Goal: Information Seeking & Learning: Learn about a topic

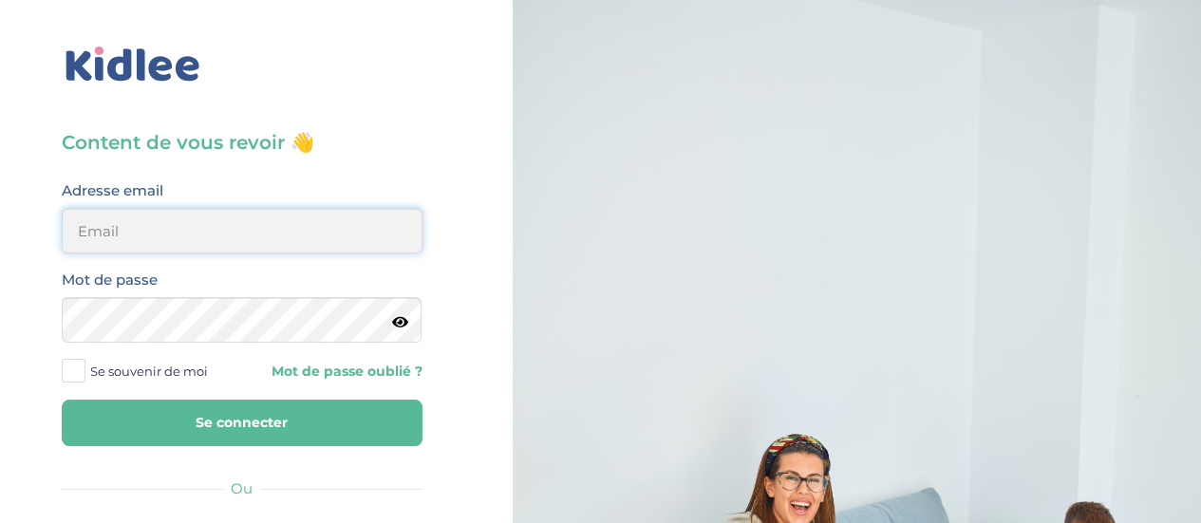
click at [131, 241] on input "email" at bounding box center [242, 231] width 361 height 46
type input "thibaudboucharlat@yahoo.fr"
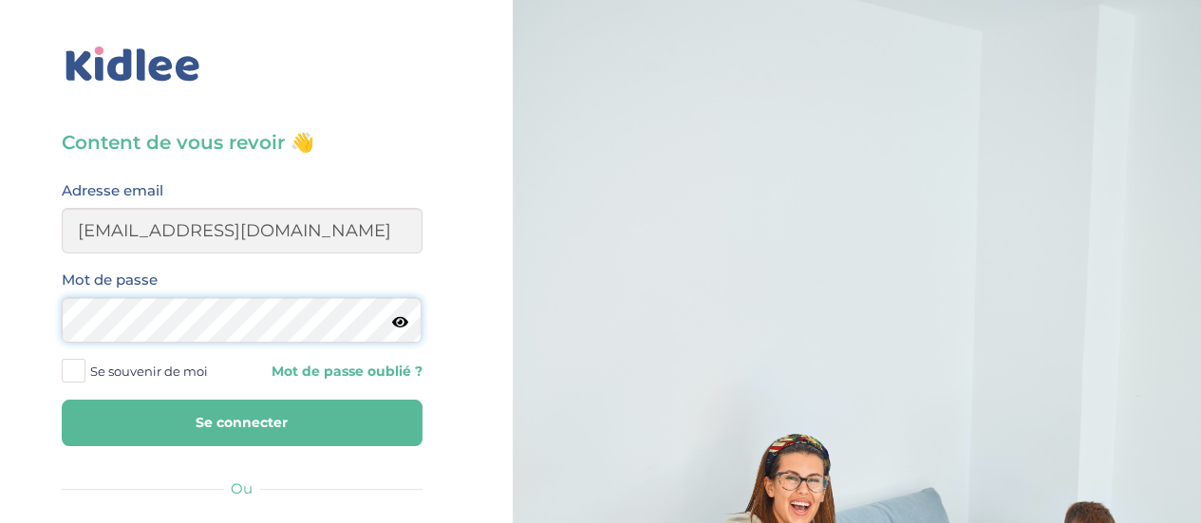
click at [62, 400] on button "Se connecter" at bounding box center [242, 423] width 361 height 47
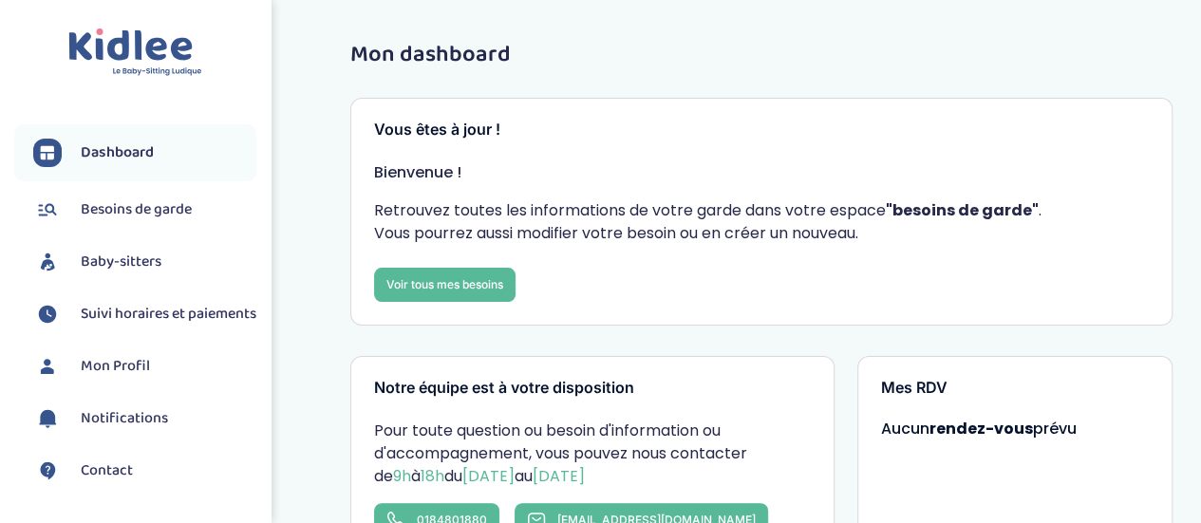
click at [105, 251] on span "Baby-sitters" at bounding box center [121, 262] width 81 height 23
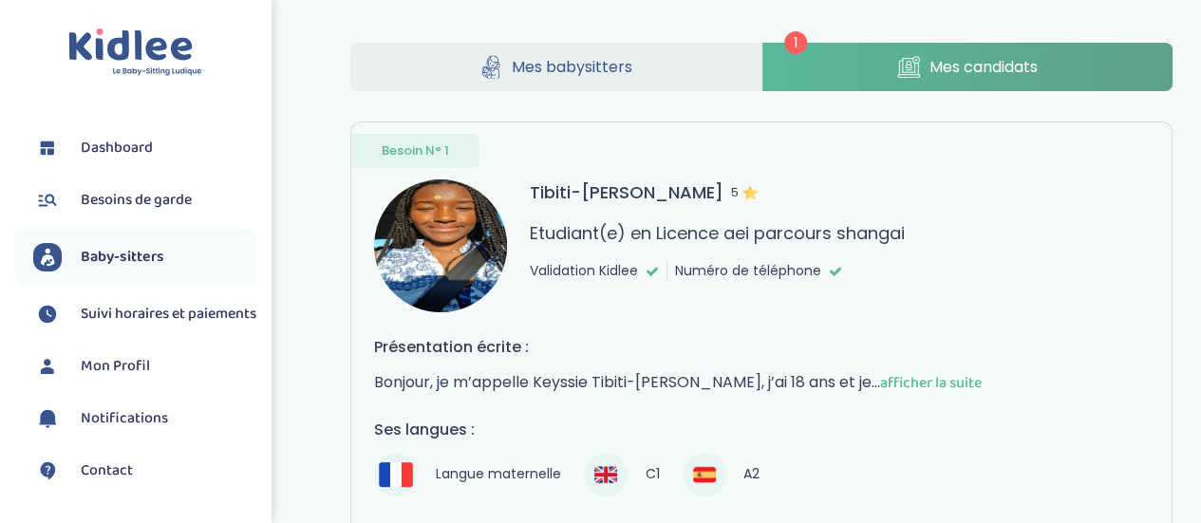
click at [135, 203] on span "Besoins de garde" at bounding box center [136, 200] width 111 height 23
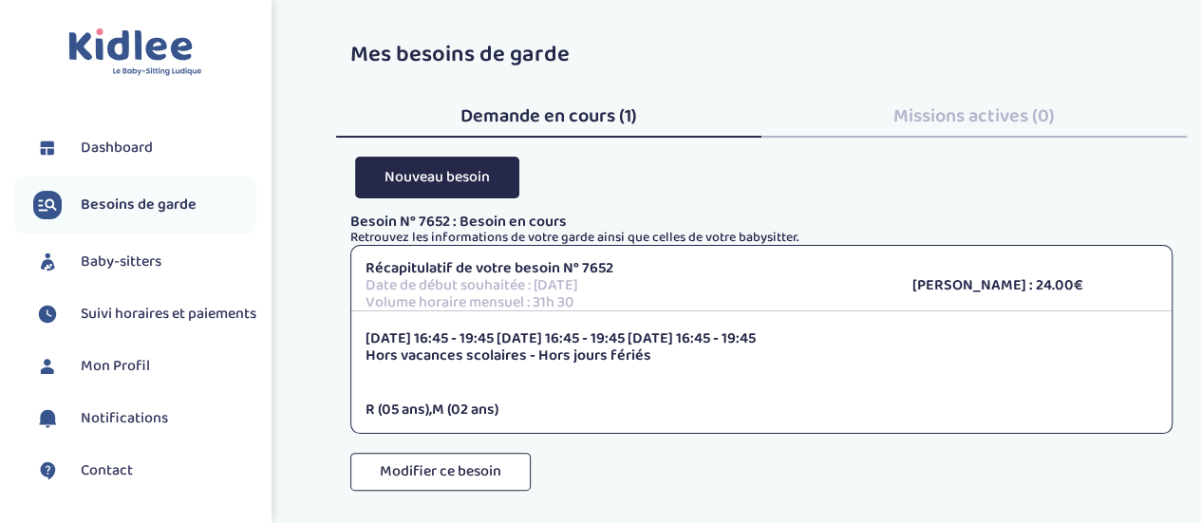
click at [491, 117] on span "Demande en cours (1)" at bounding box center [548, 116] width 177 height 30
click at [103, 254] on span "Baby-sitters" at bounding box center [121, 262] width 81 height 23
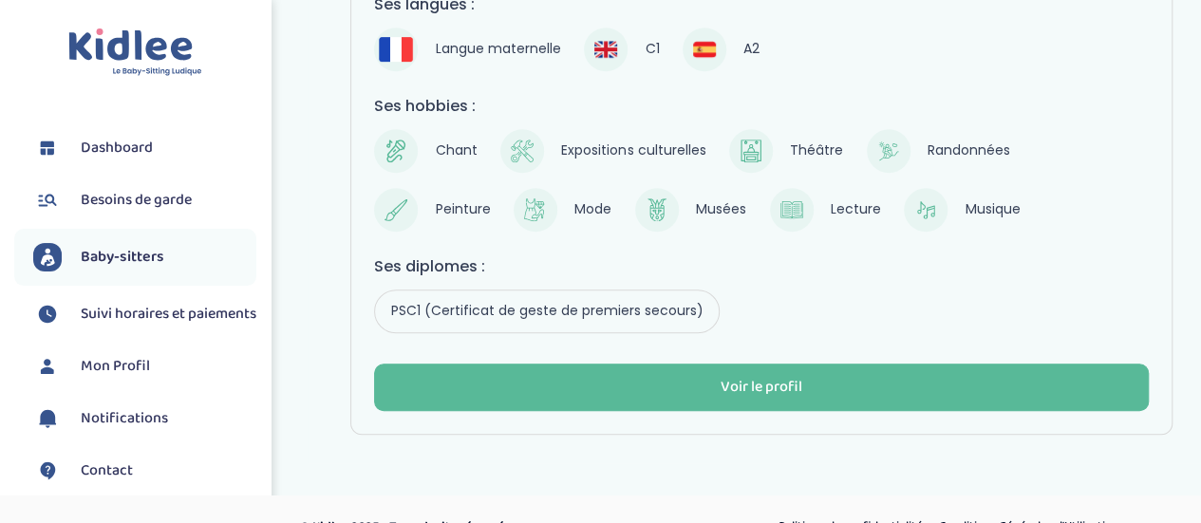
scroll to position [452, 0]
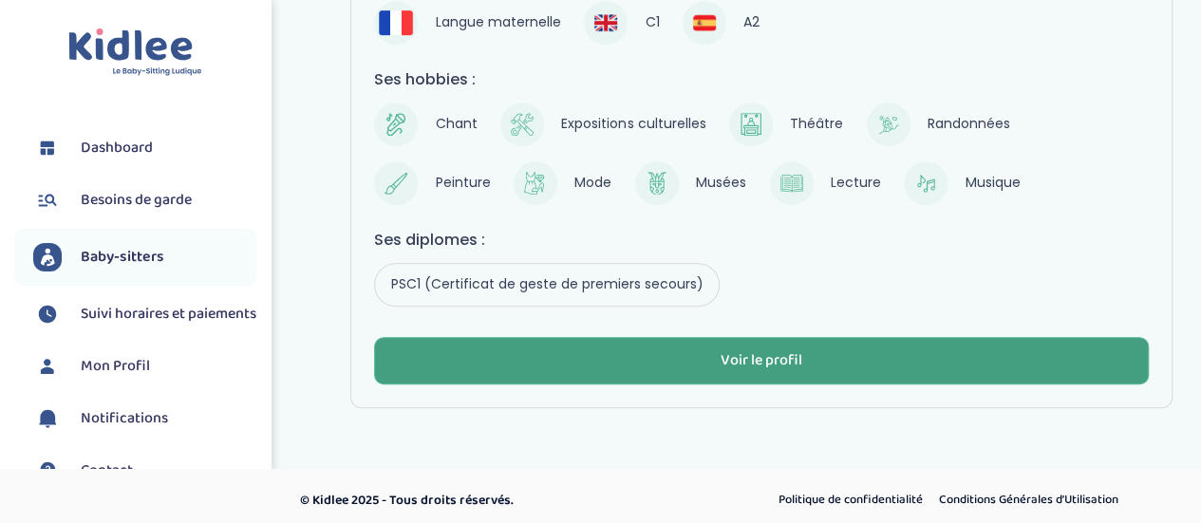
click at [600, 363] on button "Voir le profil" at bounding box center [761, 360] width 775 height 47
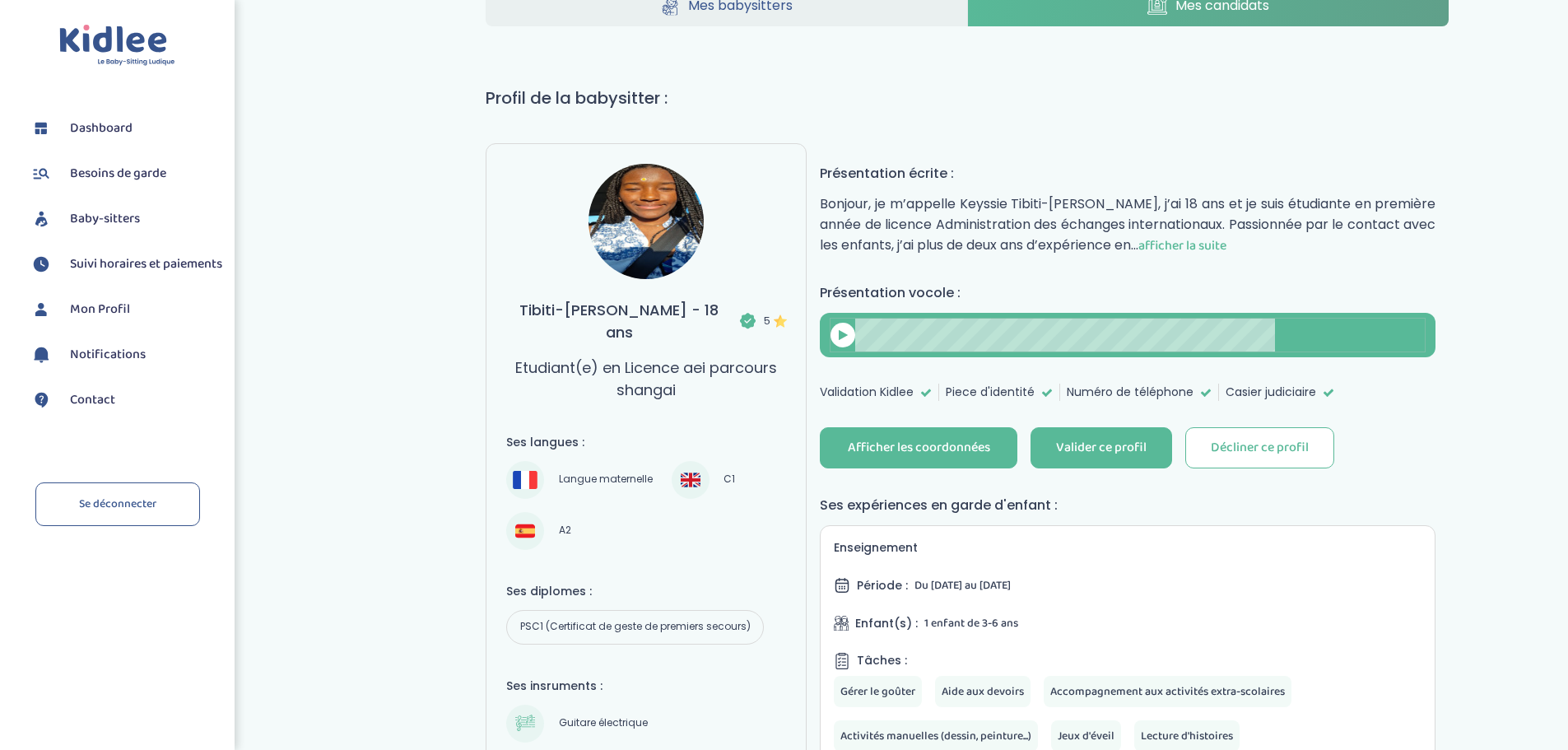
scroll to position [82, 0]
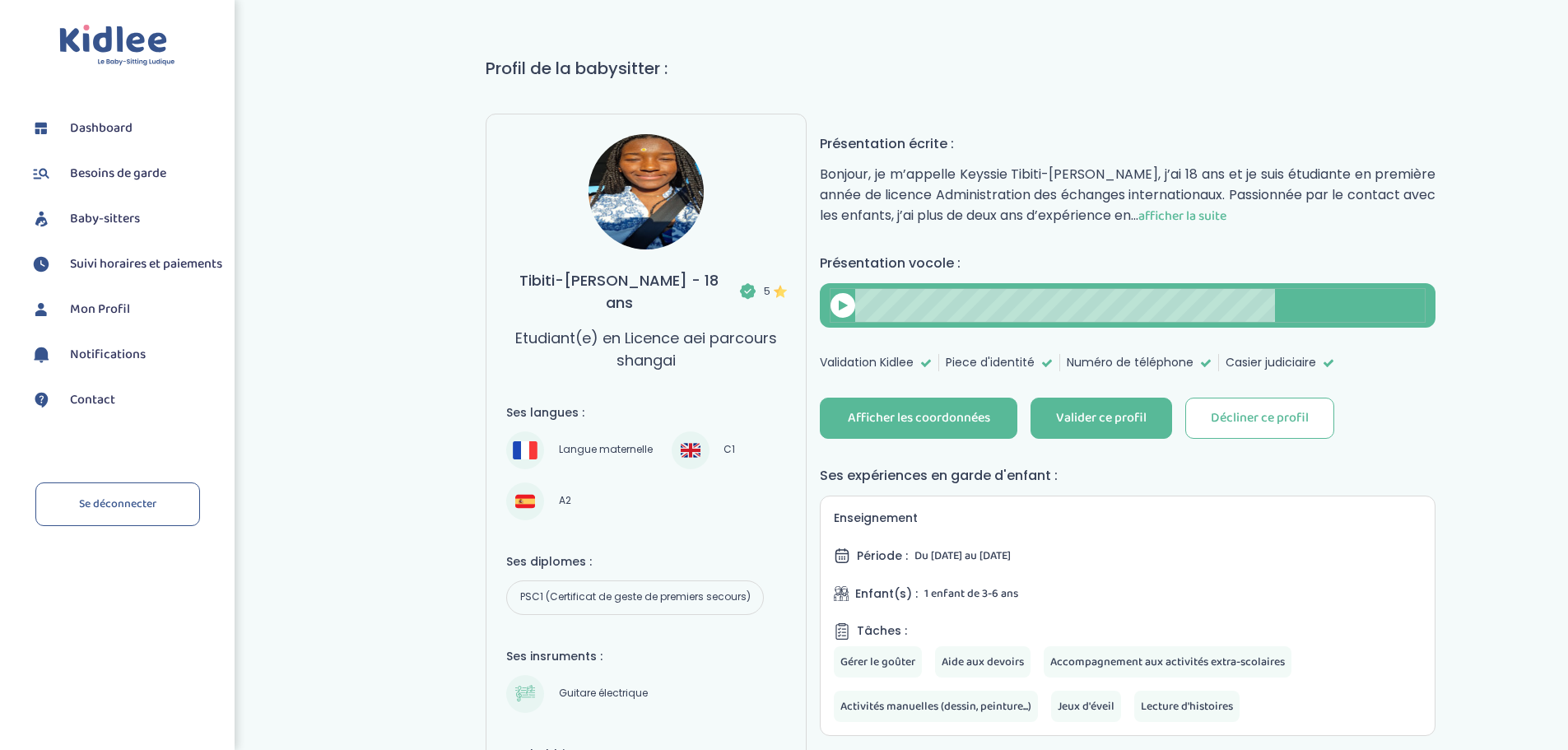
click at [846, 311] on div at bounding box center [843, 305] width 24 height 24
click at [849, 306] on div at bounding box center [843, 305] width 24 height 24
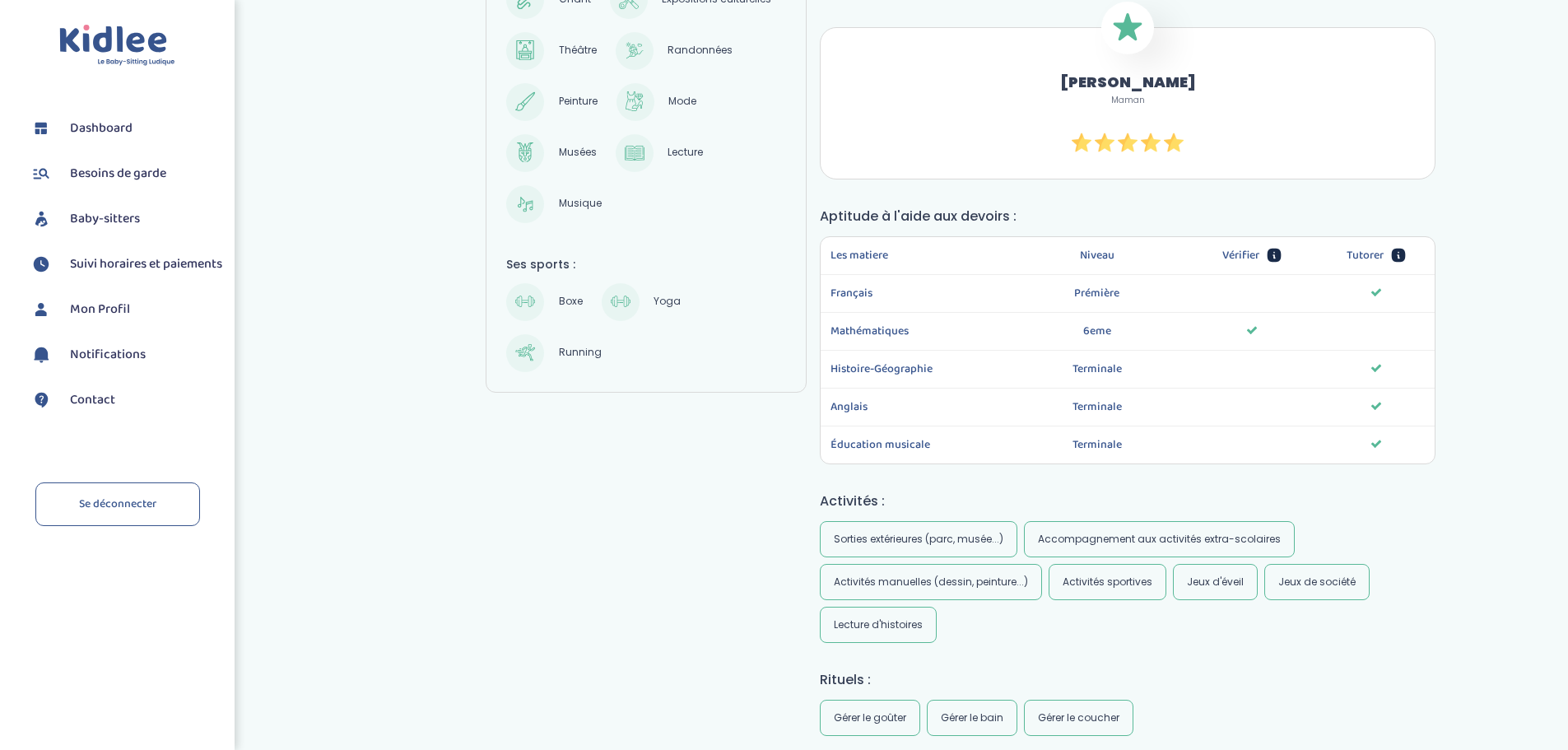
scroll to position [822, 0]
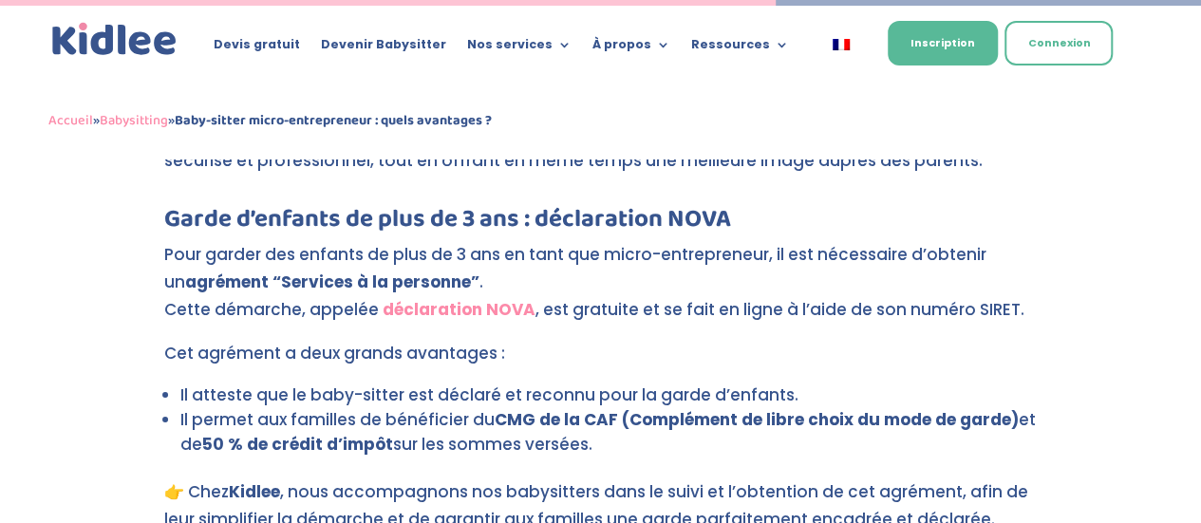
scroll to position [3133, 0]
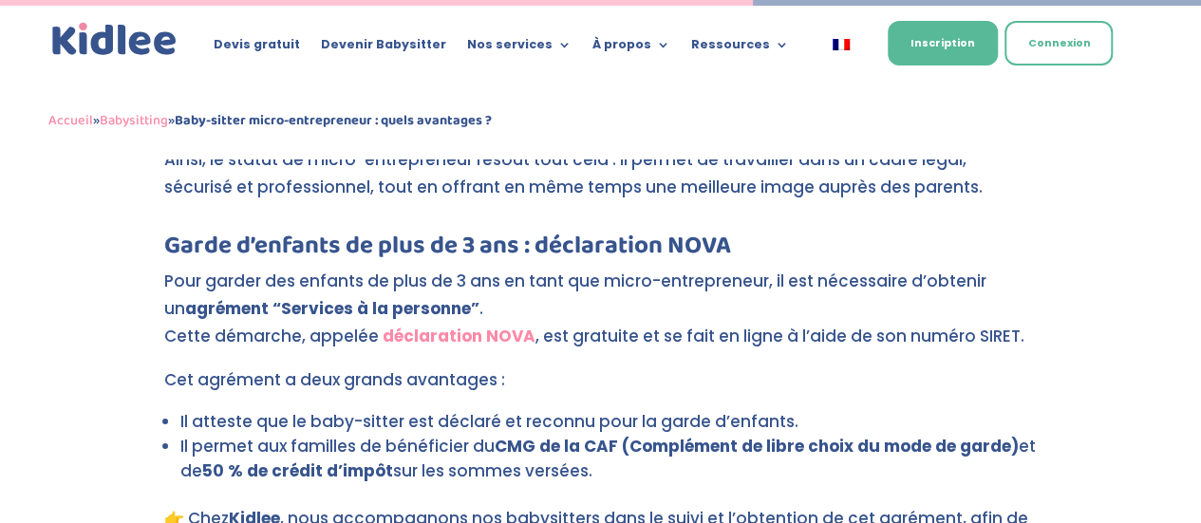
click at [454, 325] on strong "déclaration NOVA" at bounding box center [459, 336] width 153 height 23
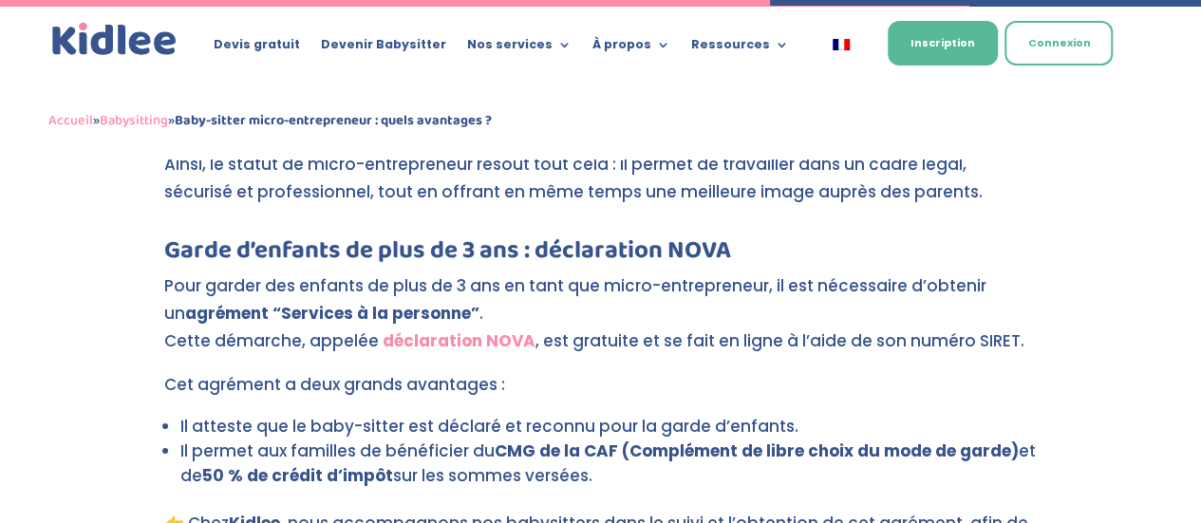
scroll to position [3263, 0]
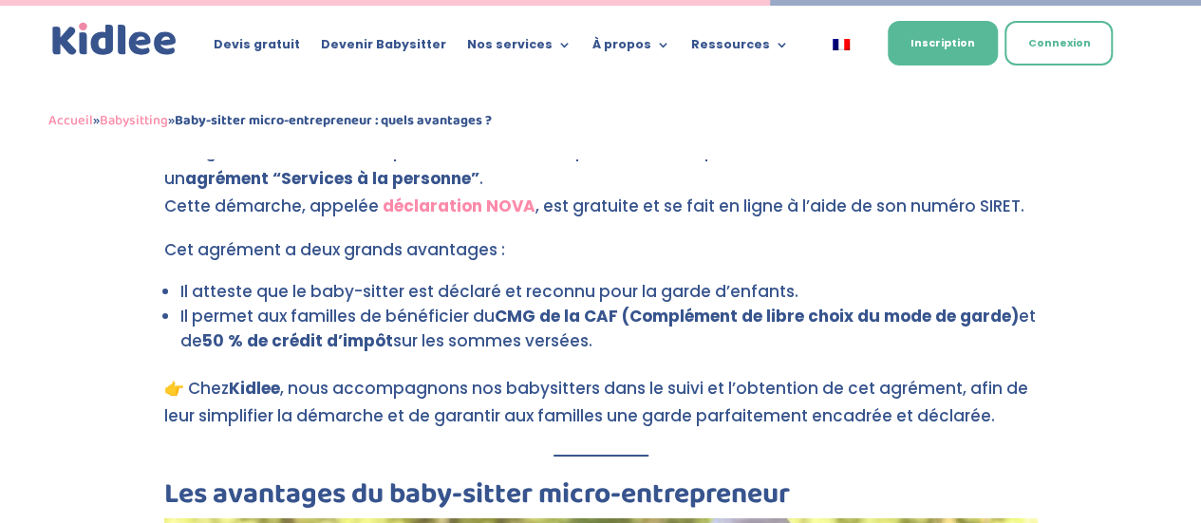
click at [448, 195] on strong "déclaration NOVA" at bounding box center [459, 206] width 153 height 23
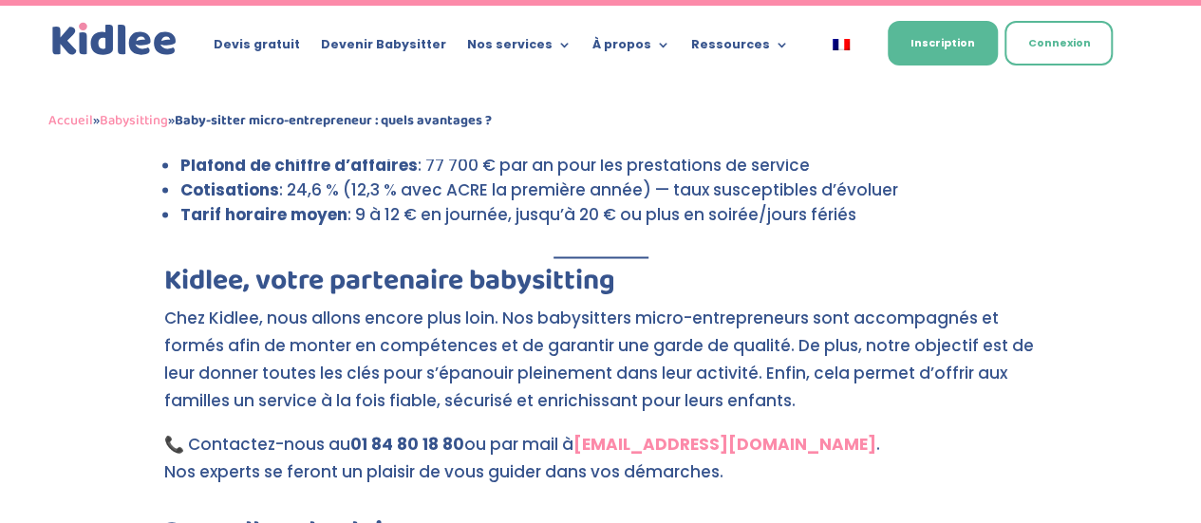
scroll to position [5162, 0]
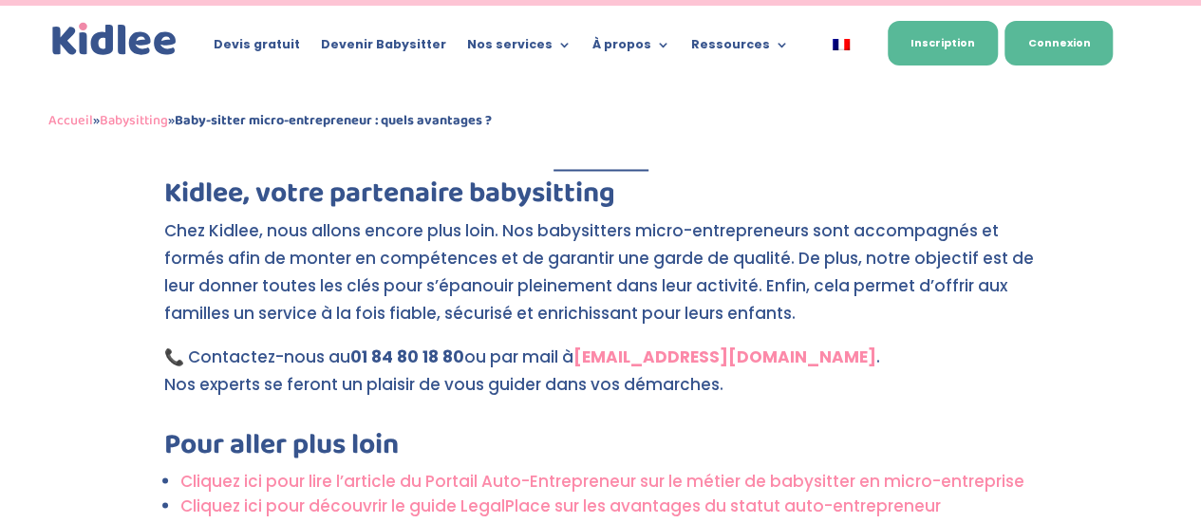
click at [1040, 46] on link "Connexion" at bounding box center [1058, 43] width 108 height 45
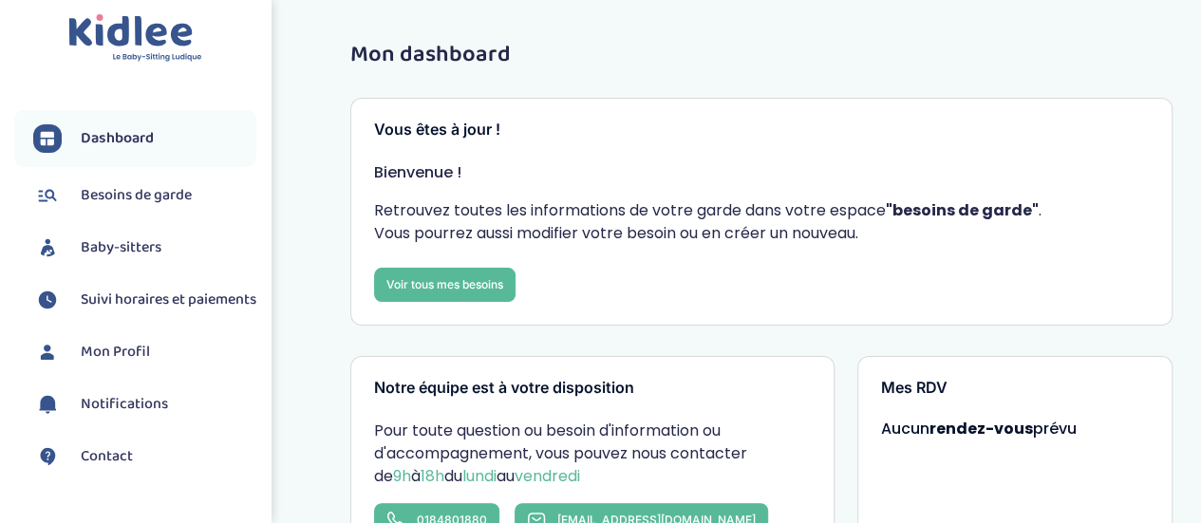
click at [121, 246] on span "Baby-sitters" at bounding box center [121, 247] width 81 height 23
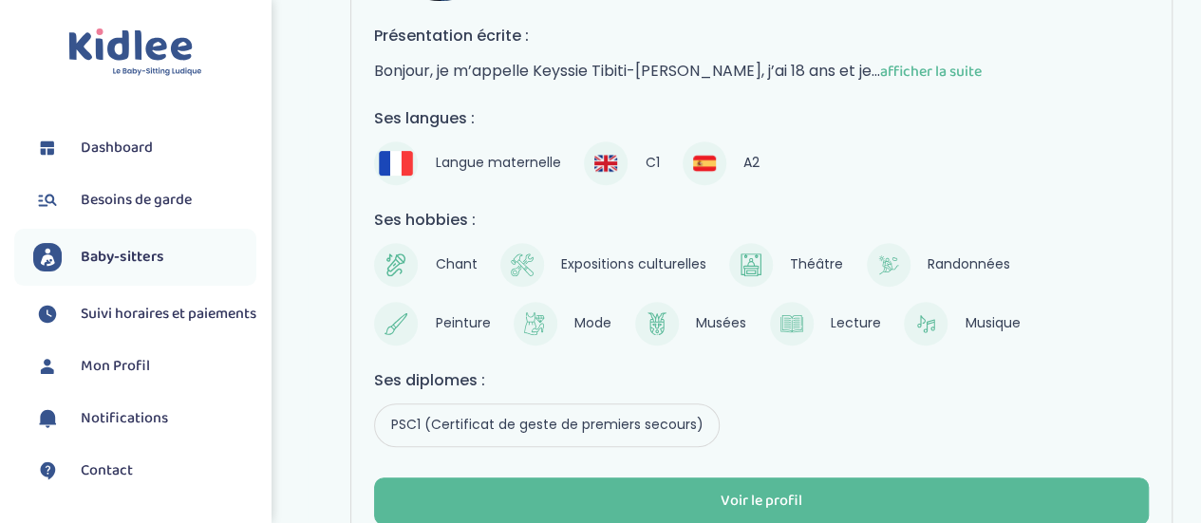
scroll to position [452, 0]
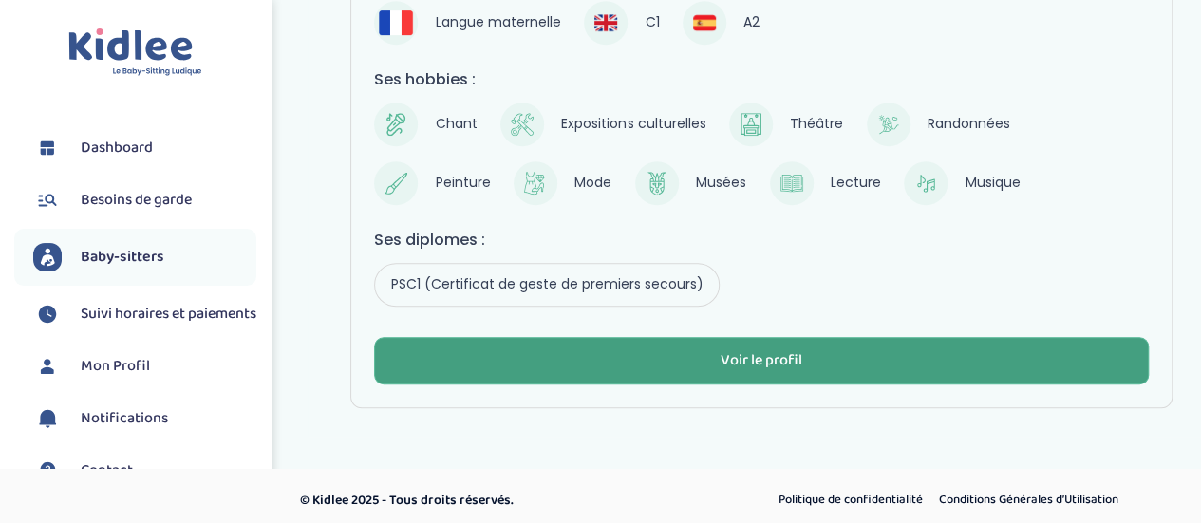
click at [667, 348] on button "Voir le profil" at bounding box center [761, 360] width 775 height 47
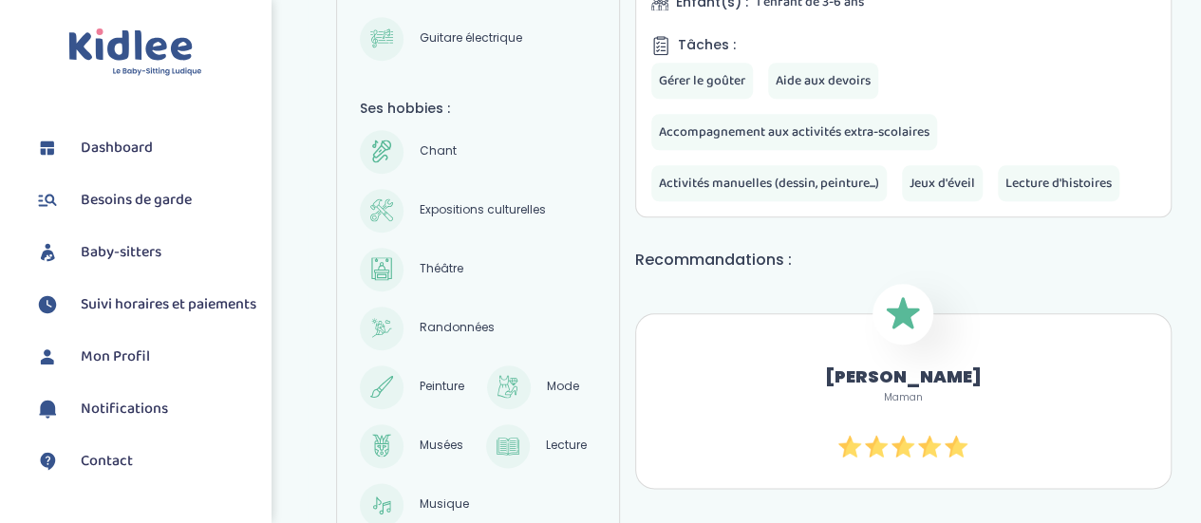
scroll to position [760, 0]
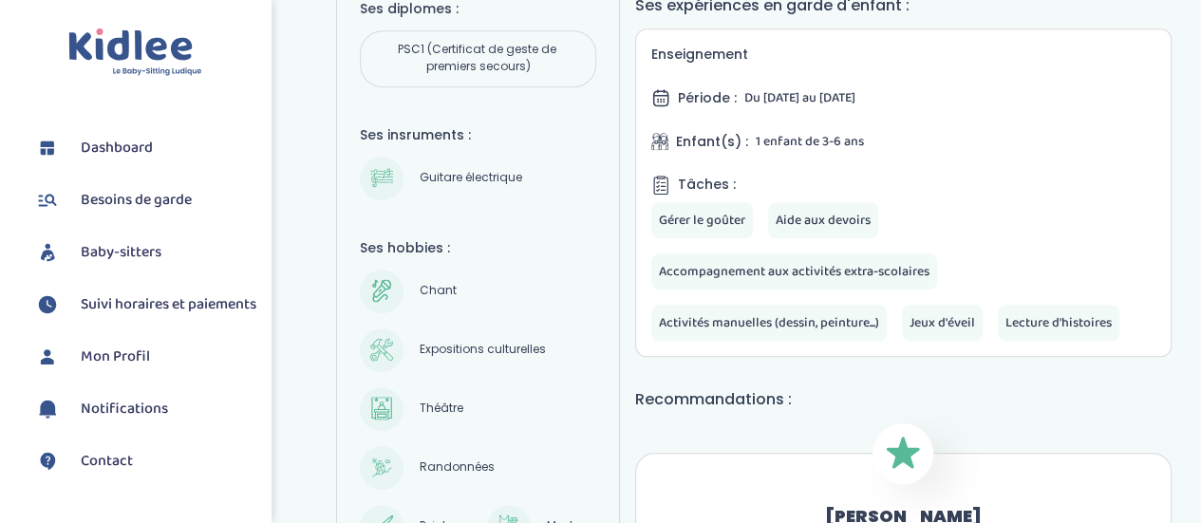
click at [213, 63] on link at bounding box center [135, 52] width 271 height 48
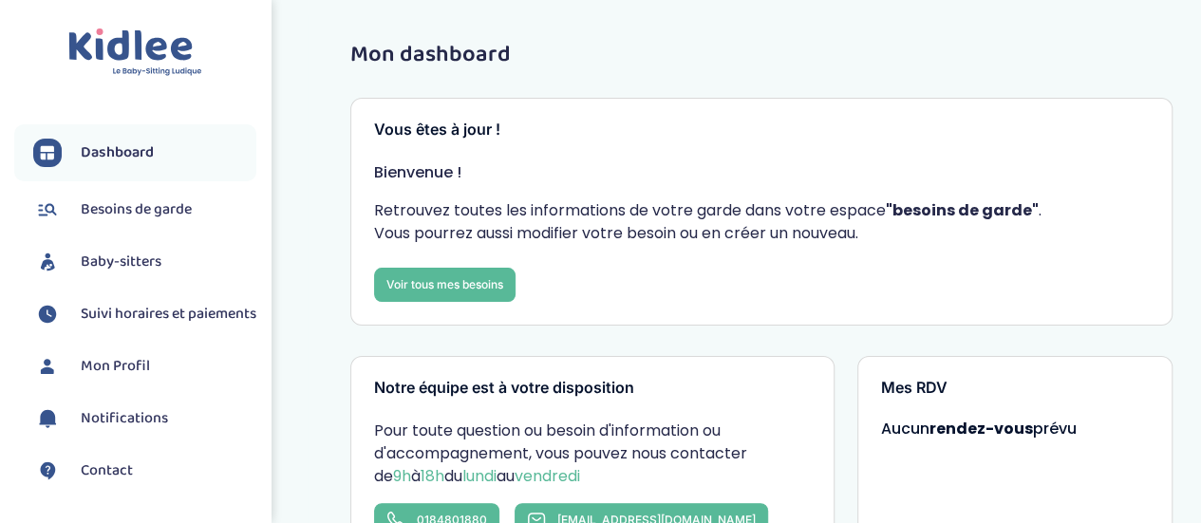
click at [121, 56] on img at bounding box center [135, 52] width 134 height 48
drag, startPoint x: 34, startPoint y: 0, endPoint x: 71, endPoint y: 93, distance: 100.1
click at [71, 93] on div "Dashboard Besoins de garde Baby-sitters Suivi horaires et paiements Mon Profil …" at bounding box center [135, 261] width 271 height 523
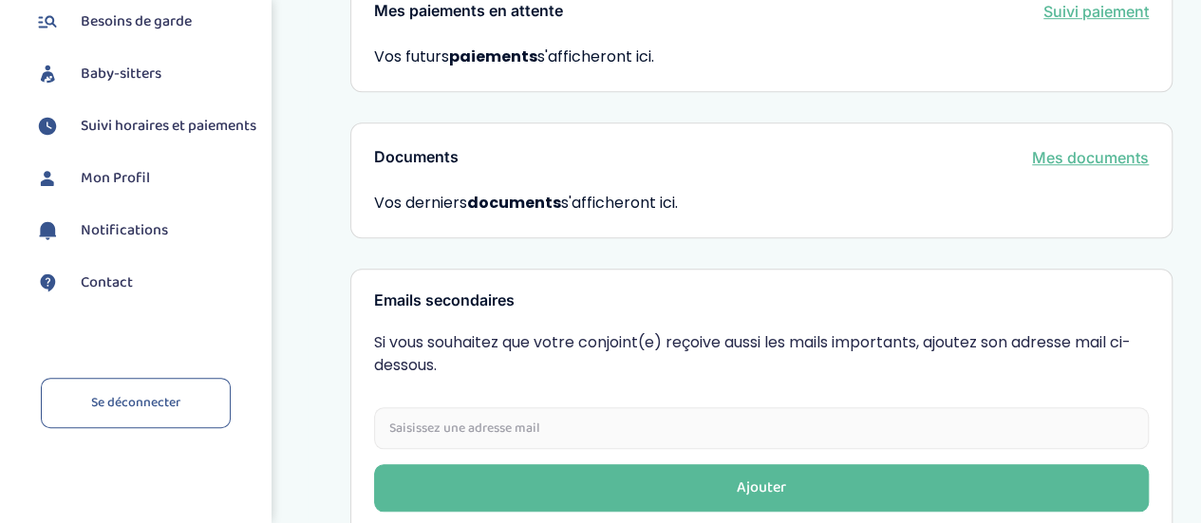
scroll to position [747, 0]
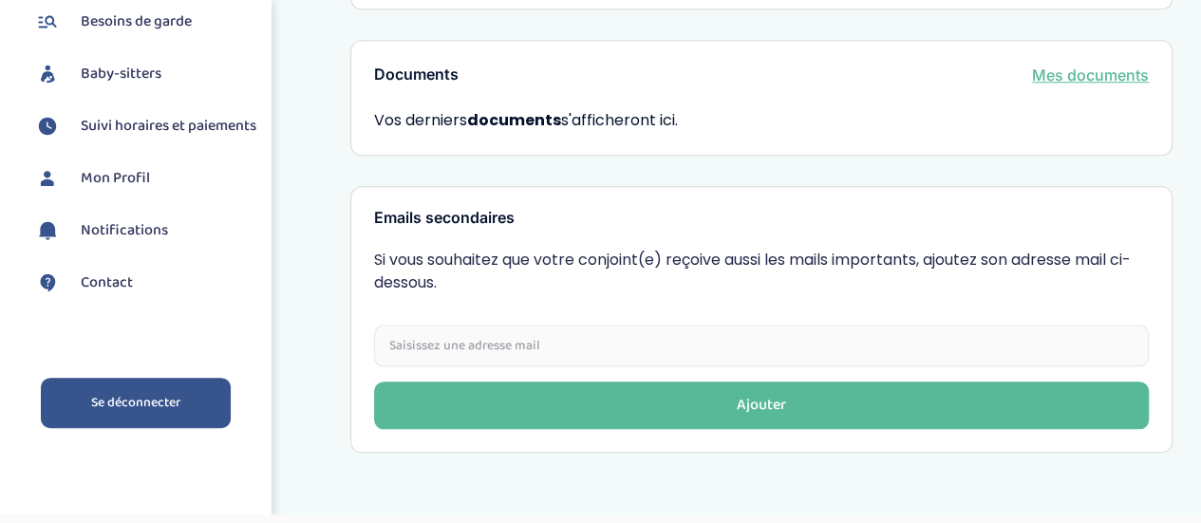
click at [150, 418] on link "Se déconnecter" at bounding box center [136, 403] width 190 height 50
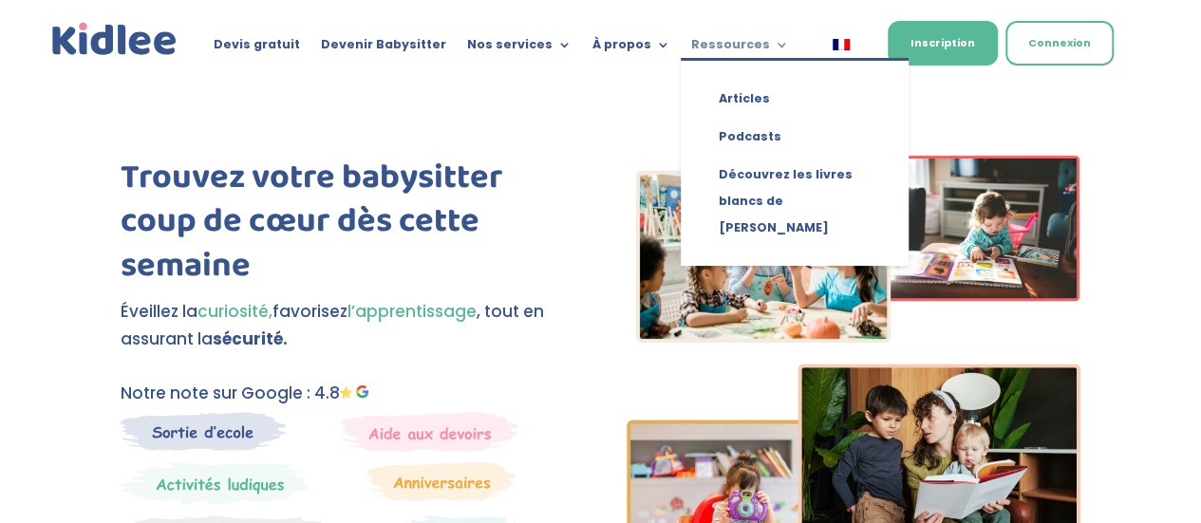
click at [722, 46] on link "Ressources" at bounding box center [740, 48] width 98 height 21
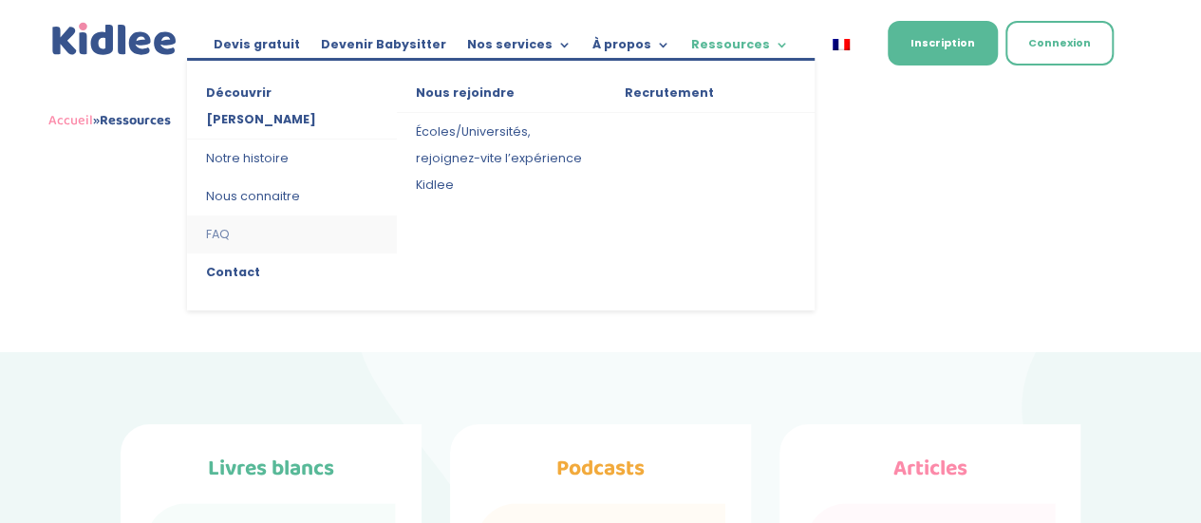
click at [223, 216] on link "FAQ" at bounding box center [291, 235] width 209 height 38
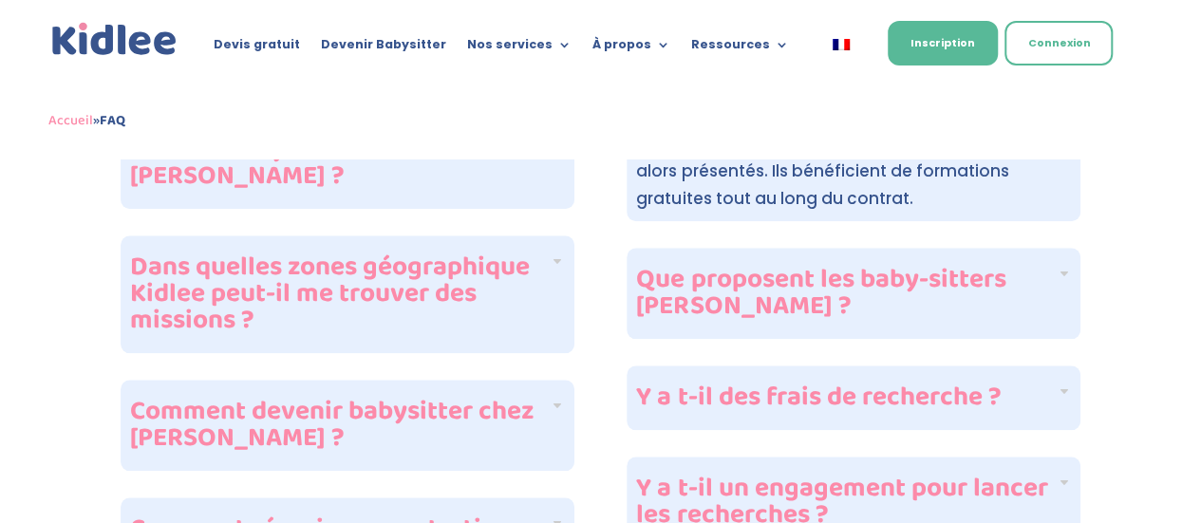
scroll to position [854, 0]
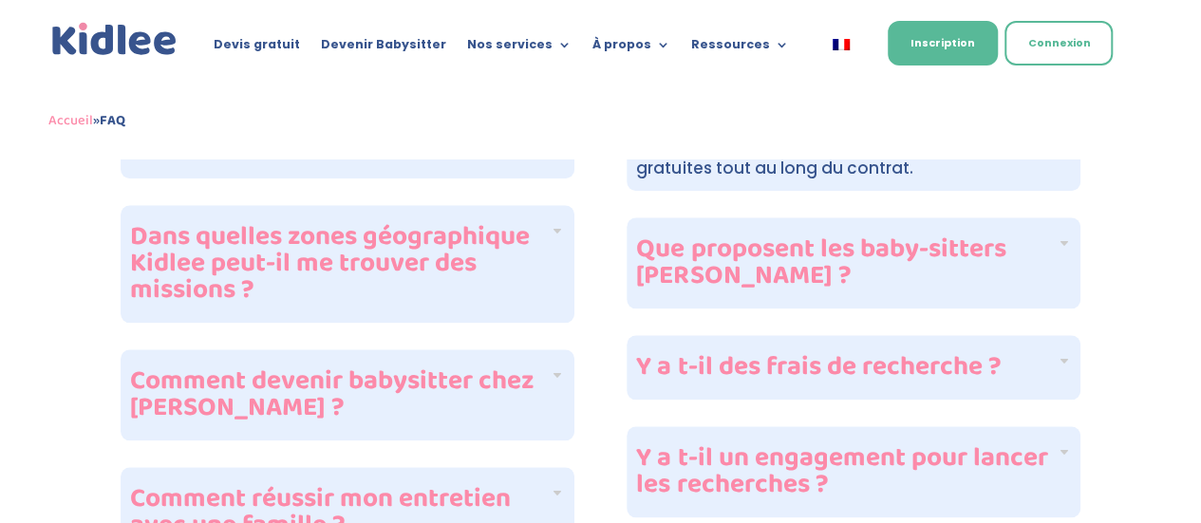
click at [844, 261] on h4 "Que proposent les baby-sitters Kidlee ?" at bounding box center [846, 262] width 420 height 53
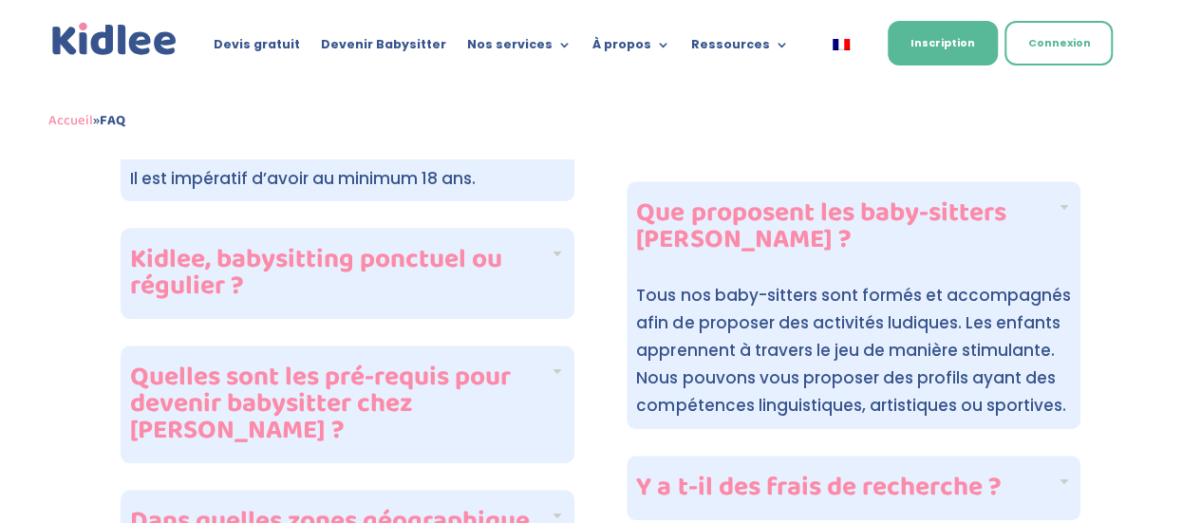
scroll to position [665, 0]
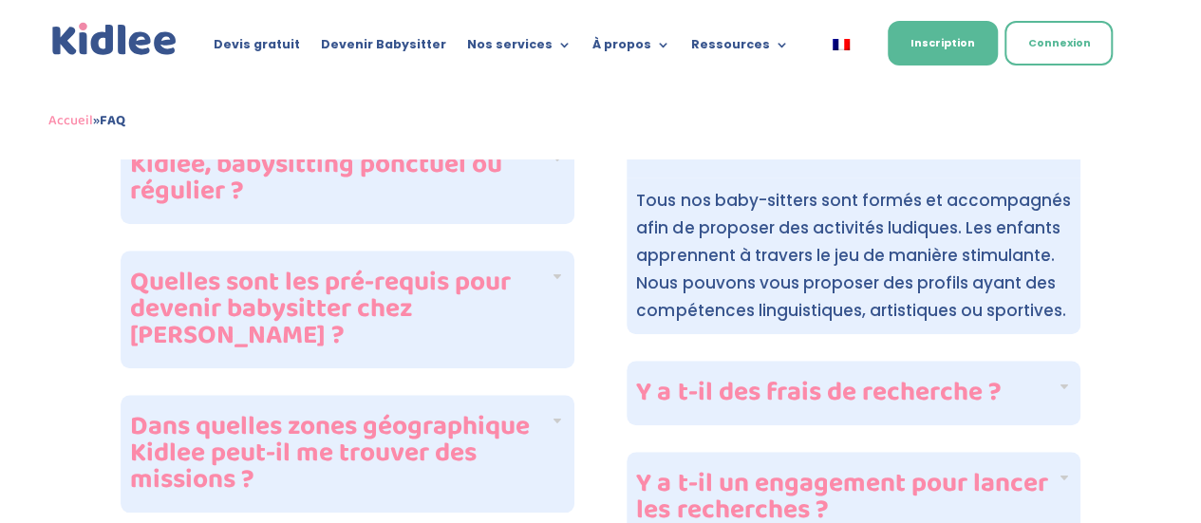
click at [760, 380] on h4 "Y a t-il des frais de recherche ?" at bounding box center [846, 393] width 420 height 27
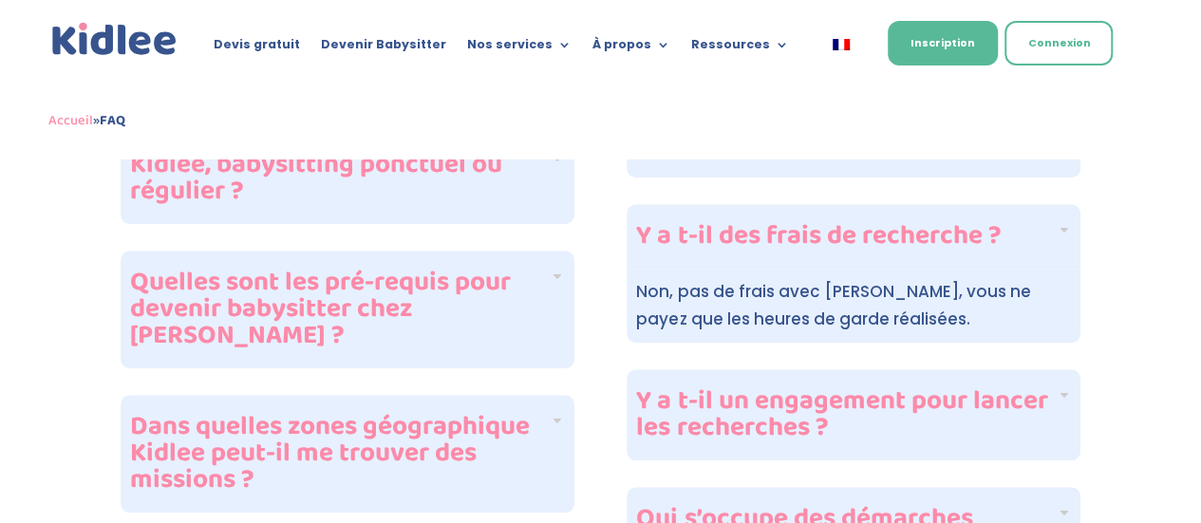
click at [835, 388] on h4 "Y a t-il un engagement pour lancer les recherches ?" at bounding box center [846, 414] width 420 height 53
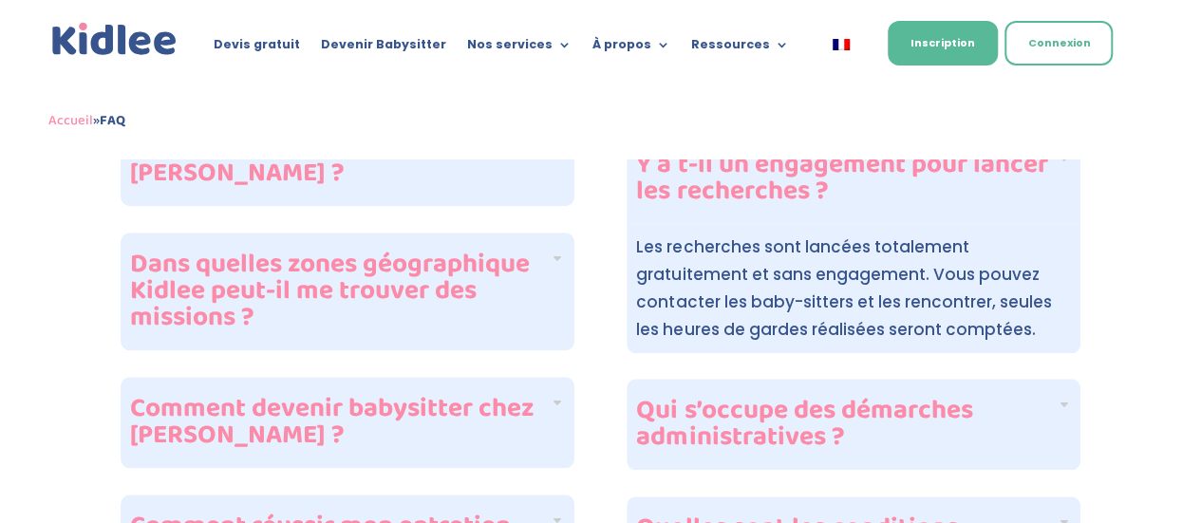
scroll to position [854, 0]
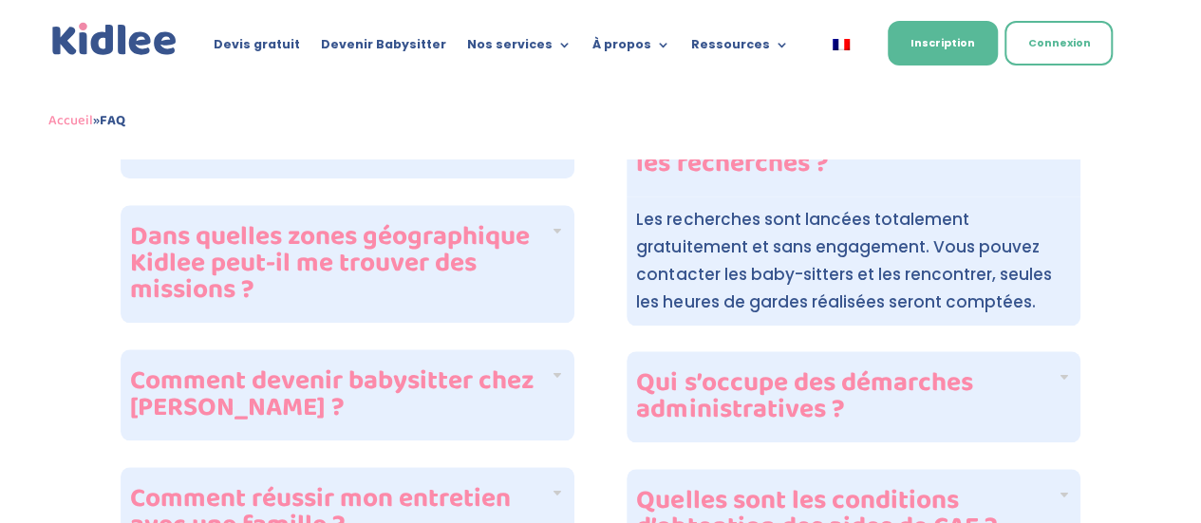
click at [858, 370] on h4 "Qui s’occupe des démarches administratives ?" at bounding box center [846, 396] width 420 height 53
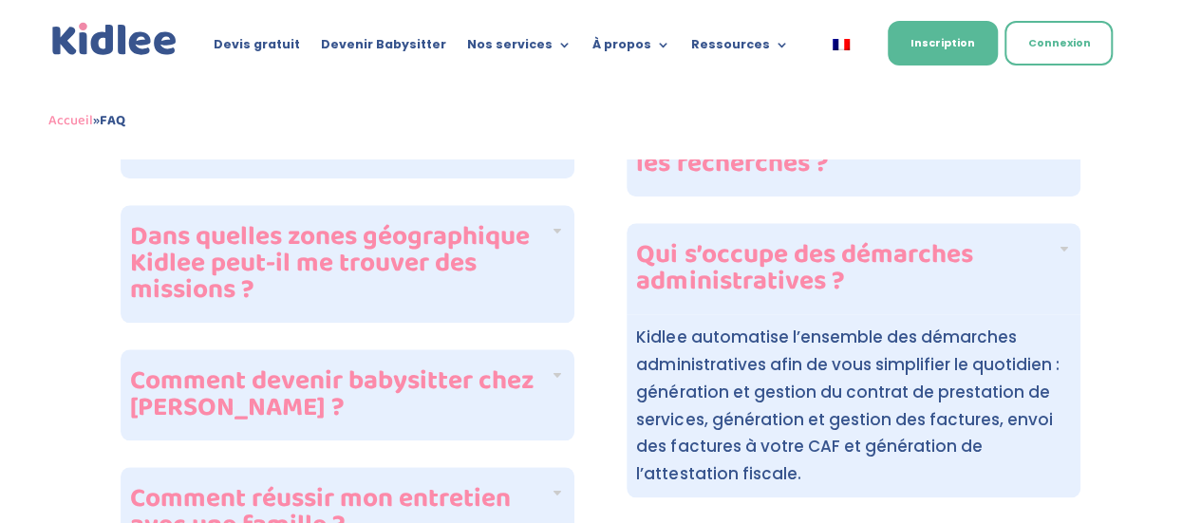
scroll to position [1044, 0]
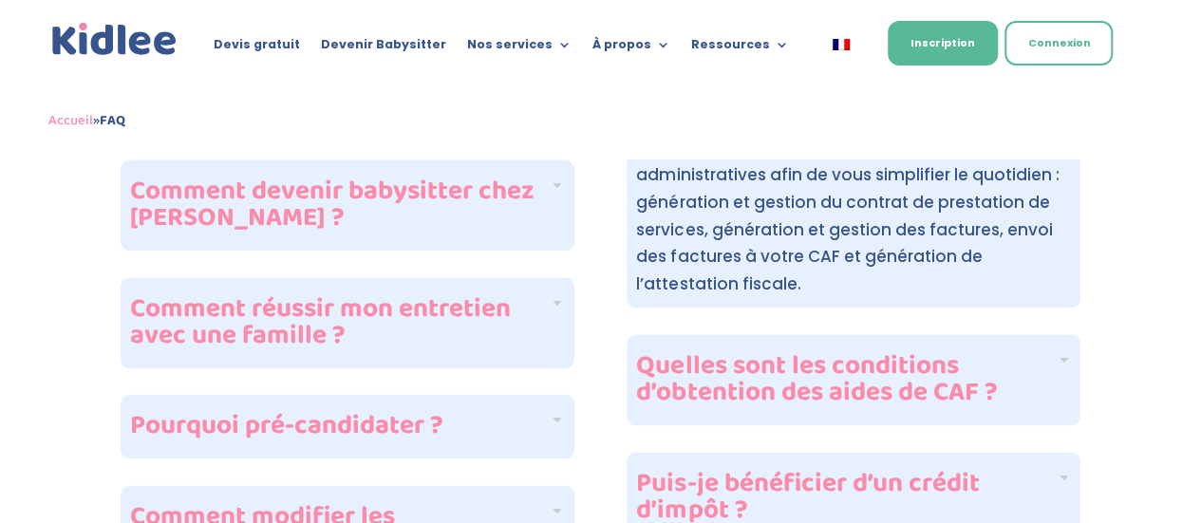
click at [807, 353] on h4 "Quelles sont les conditions d’obtention des aides de CAF ?" at bounding box center [846, 379] width 420 height 53
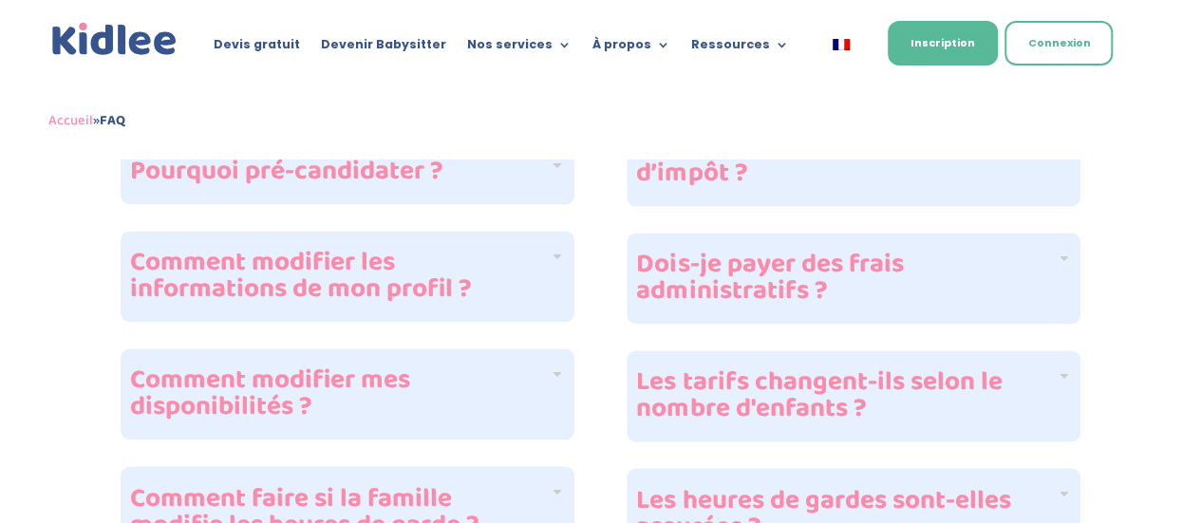
scroll to position [1329, 0]
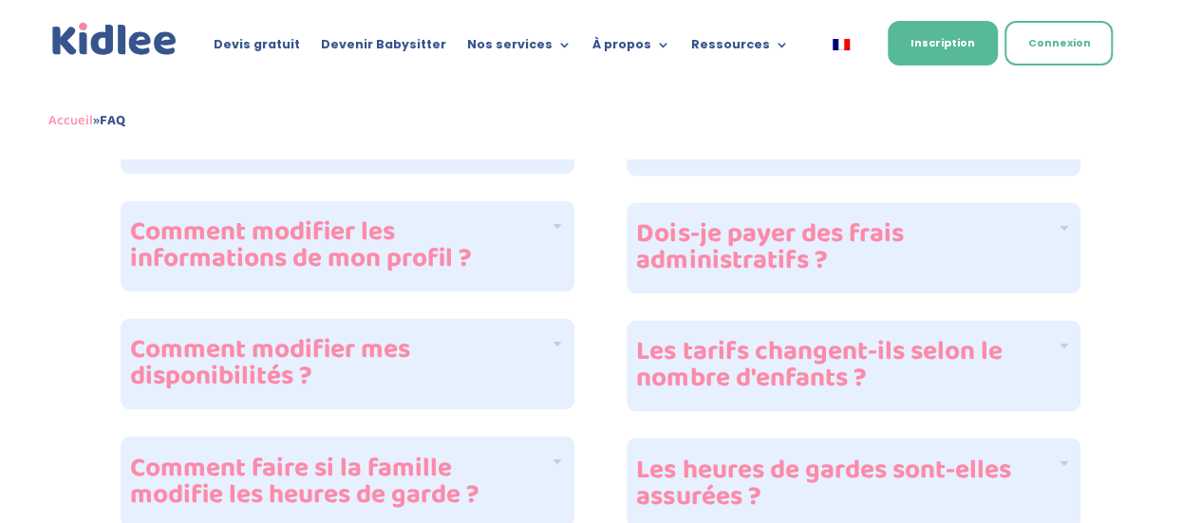
click at [779, 339] on h4 "Les tarifs changent-ils selon le nombre d'enfants ?" at bounding box center [846, 365] width 420 height 53
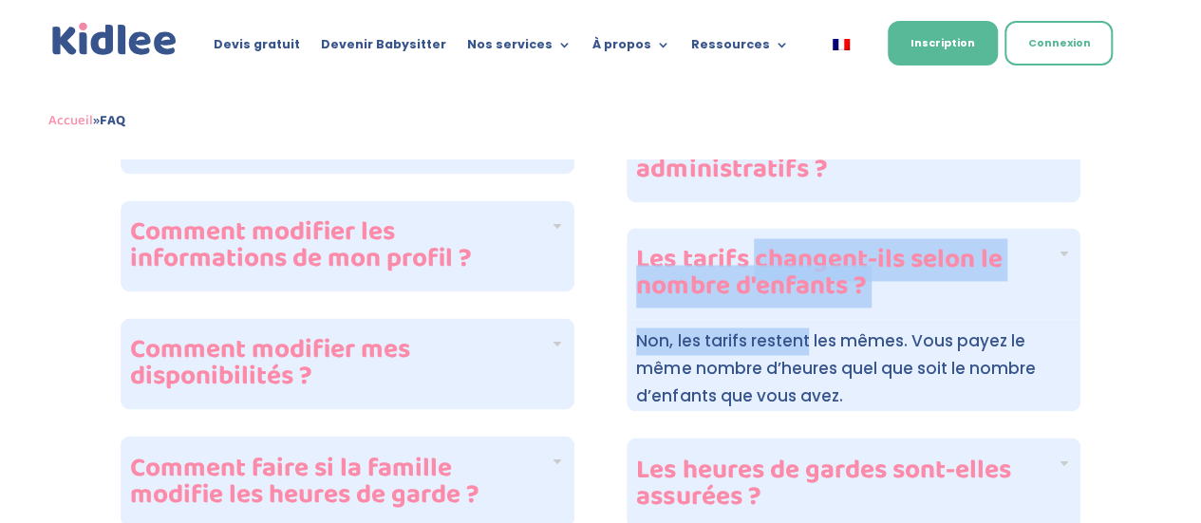
click at [775, 331] on div "Les tarifs changent-ils selon le nombre d'enfants ? Non, les tarifs restent les…" at bounding box center [854, 319] width 454 height 182
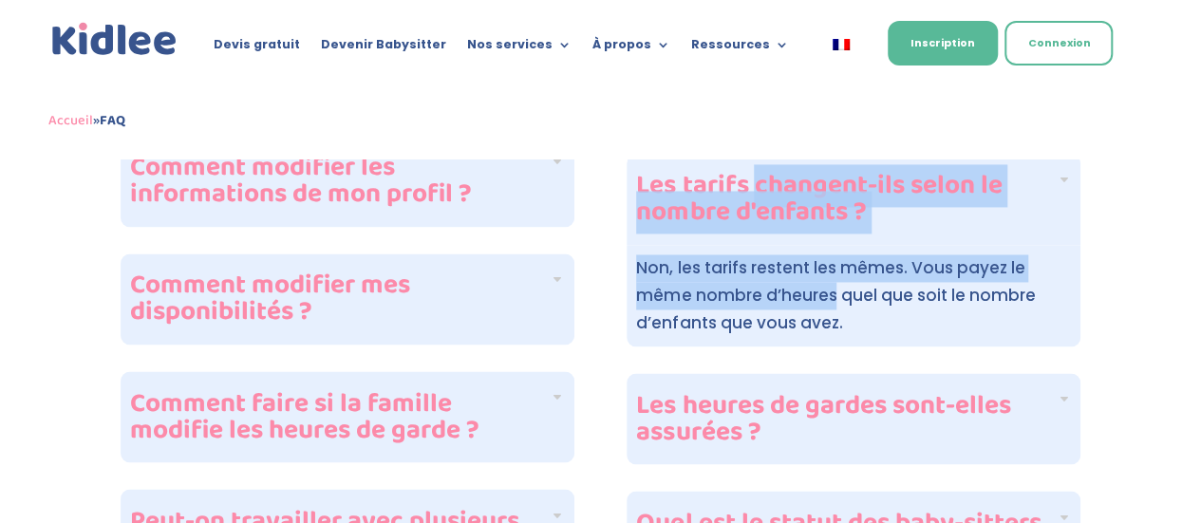
scroll to position [1519, 0]
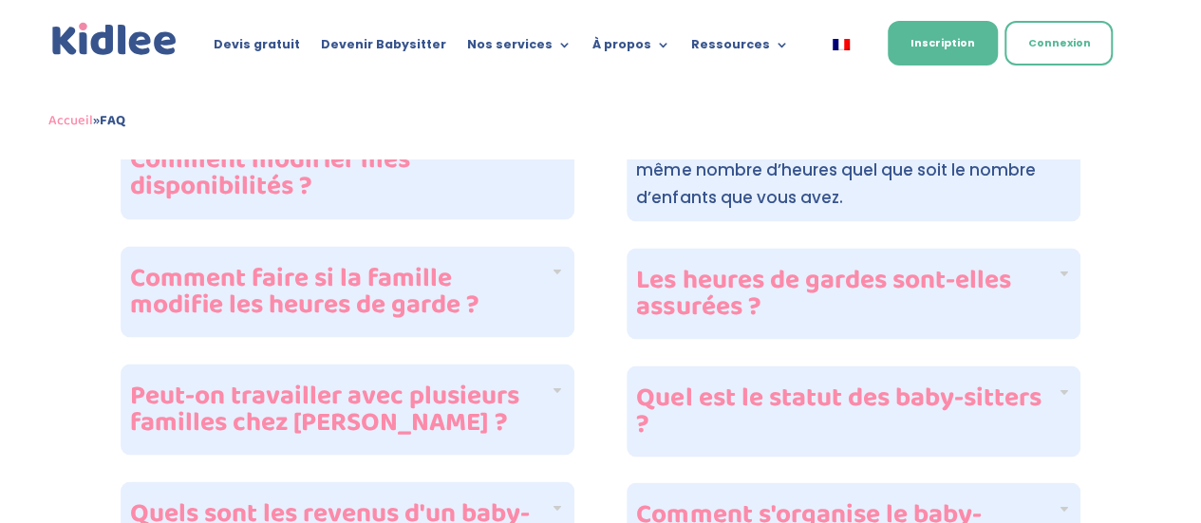
click at [781, 268] on h4 "Les heures de gardes sont-elles assurées ?" at bounding box center [846, 293] width 420 height 53
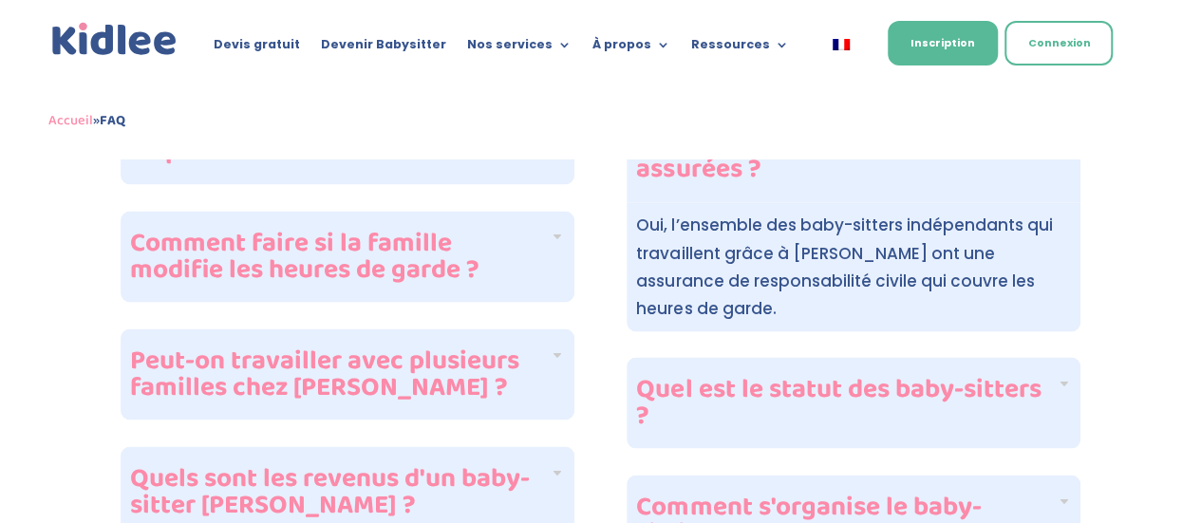
scroll to position [1614, 0]
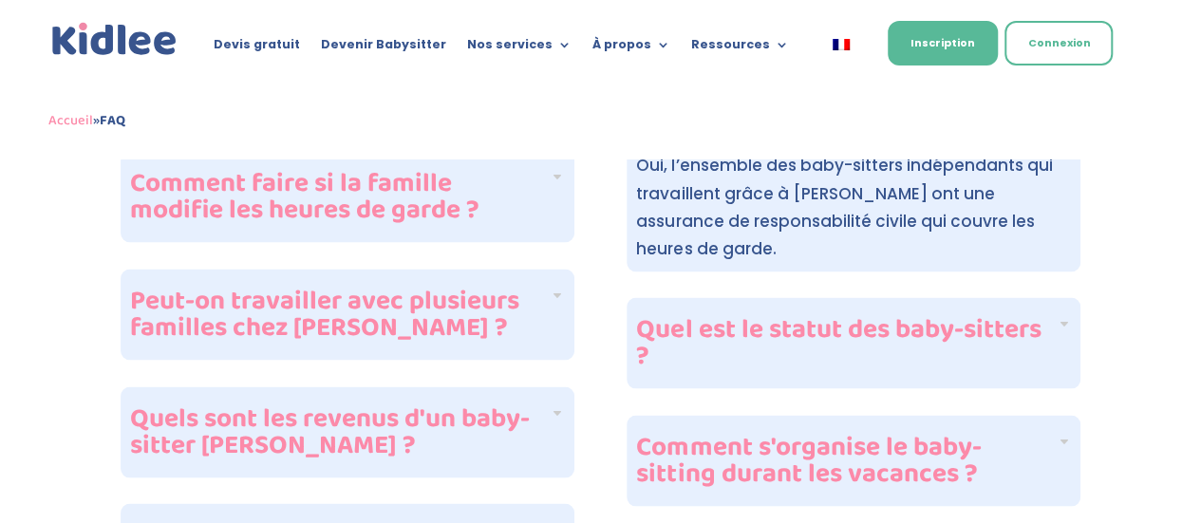
click at [854, 316] on h4 "Quel est le statut des baby-sitters ?" at bounding box center [846, 342] width 420 height 53
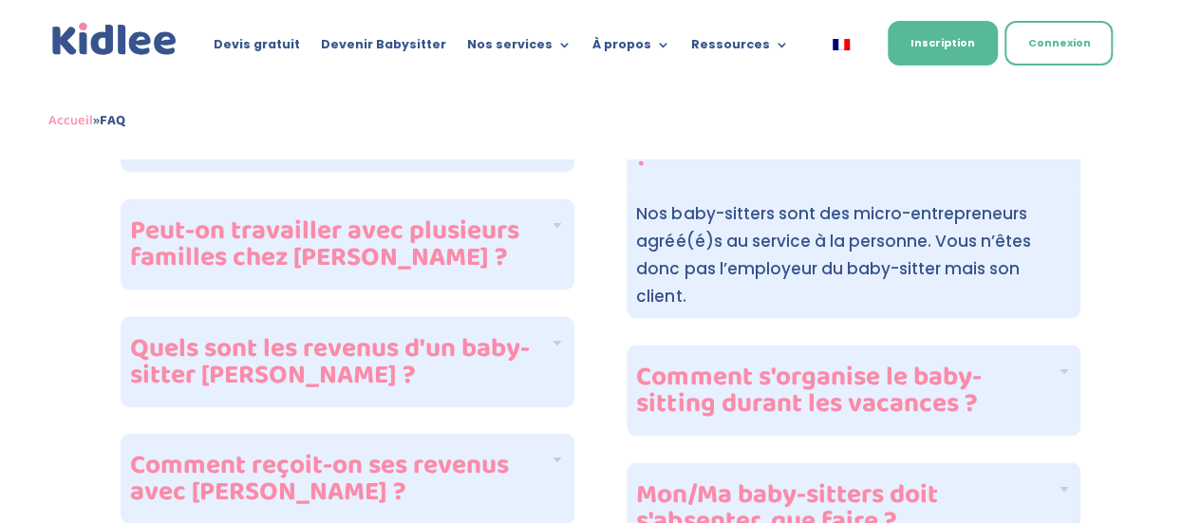
scroll to position [1709, 0]
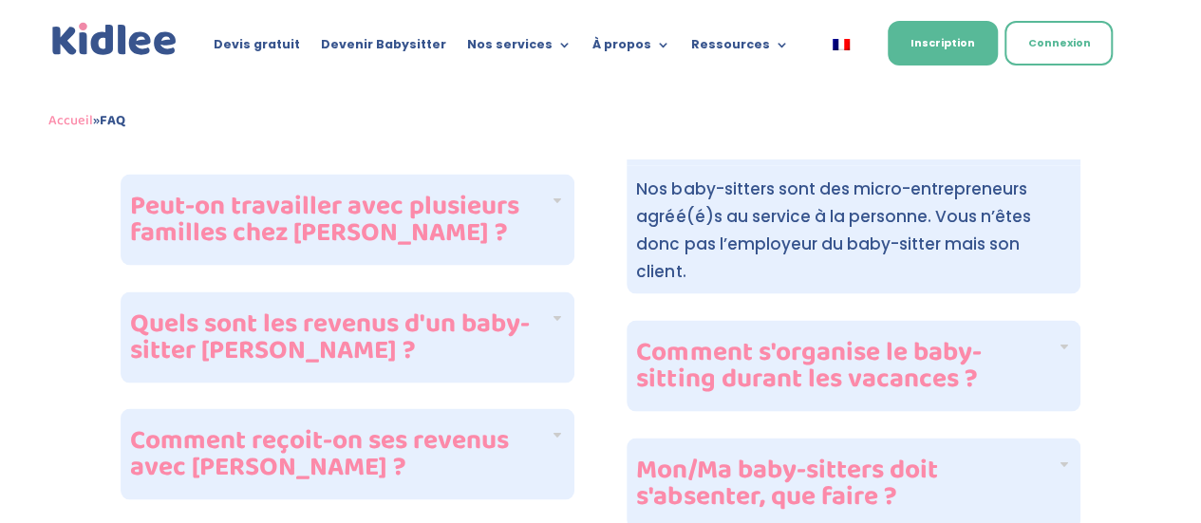
click at [852, 339] on h4 "Comment s'organise le baby-sitting durant les vacances ?" at bounding box center [846, 365] width 420 height 53
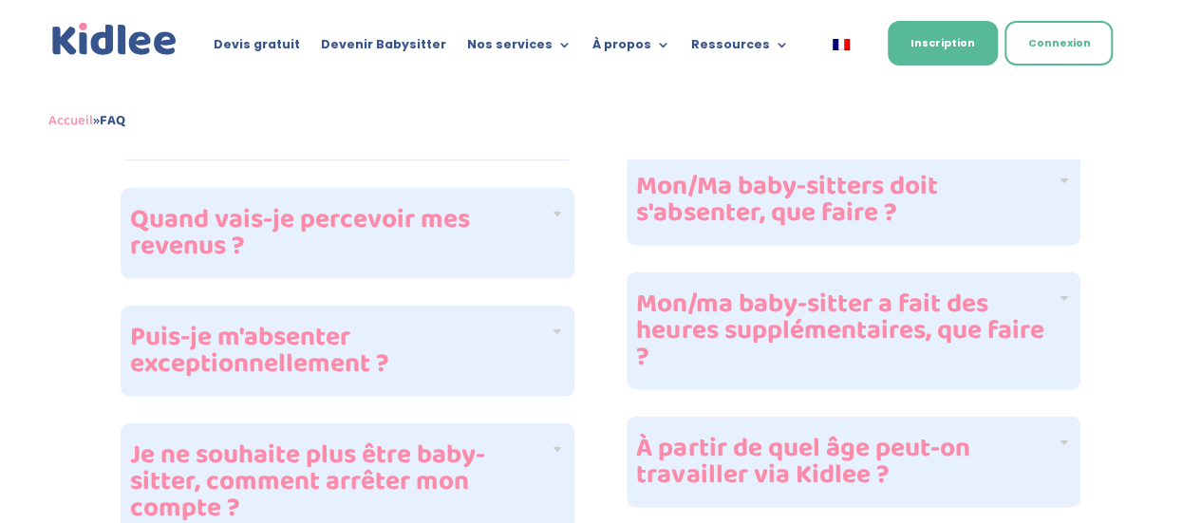
scroll to position [2089, 0]
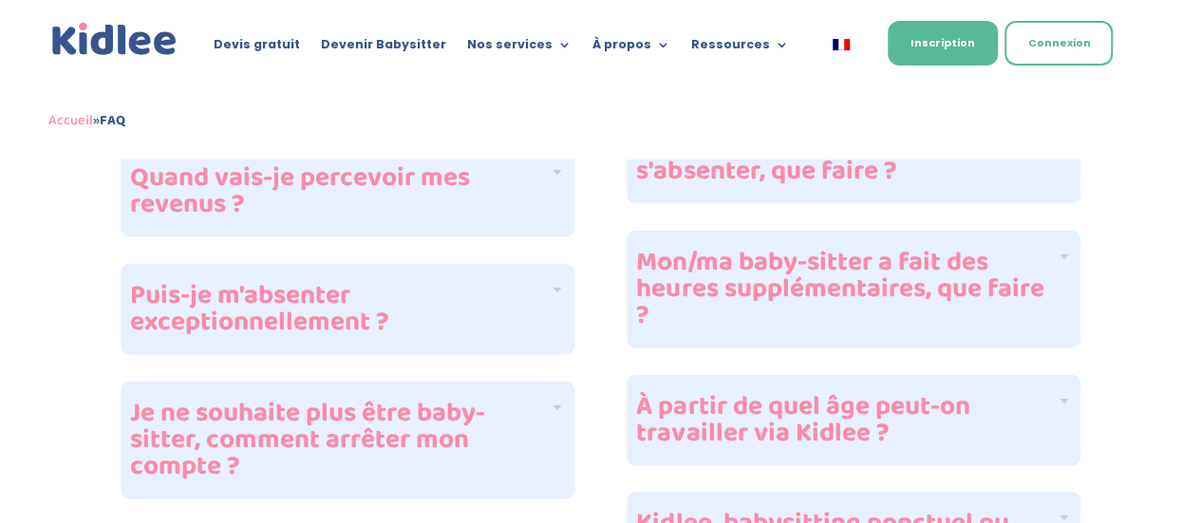
click at [834, 261] on h4 "Mon/ma baby-sitter a fait des heures supplémentaires, que faire ?" at bounding box center [846, 290] width 420 height 80
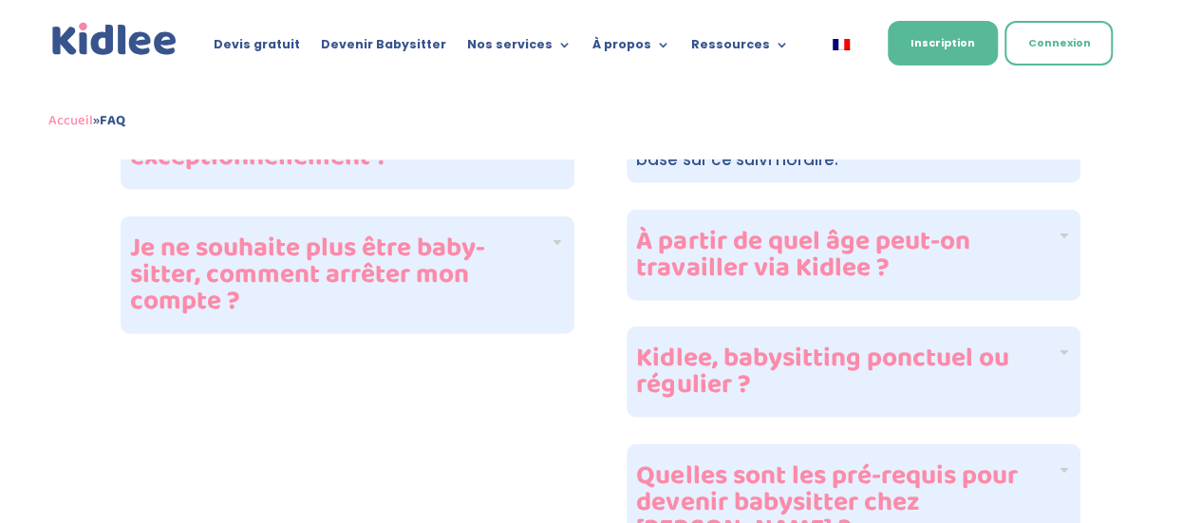
scroll to position [2279, 0]
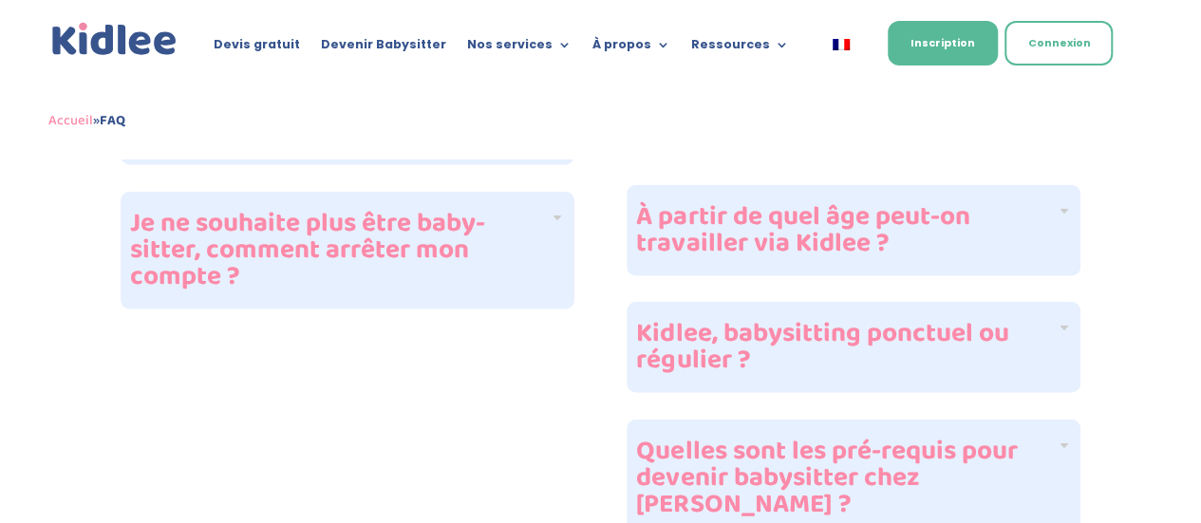
click at [844, 321] on h4 "Kidlee, babysitting ponctuel ou régulier ?" at bounding box center [846, 347] width 420 height 53
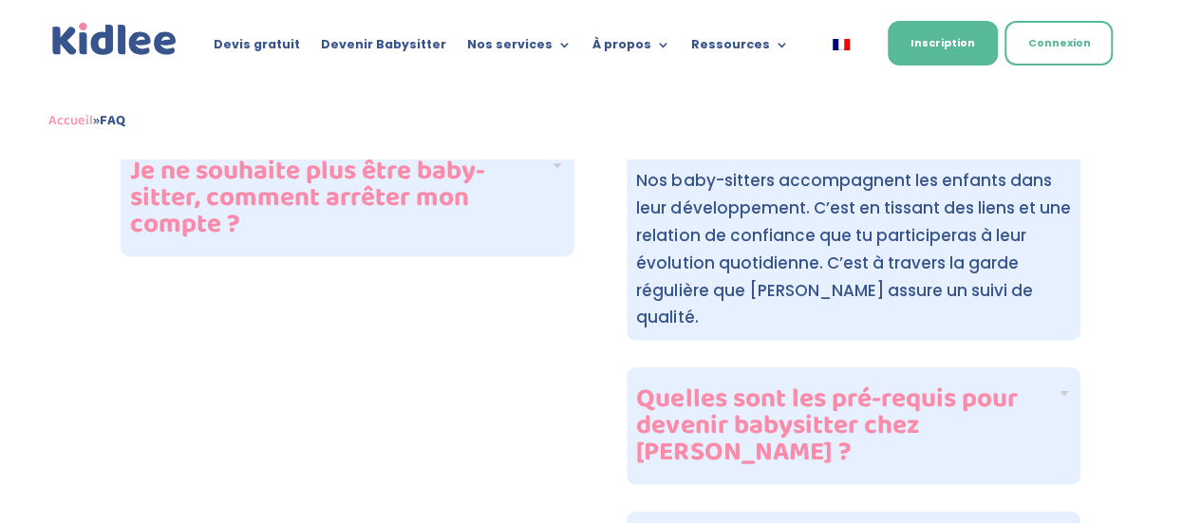
scroll to position [2374, 0]
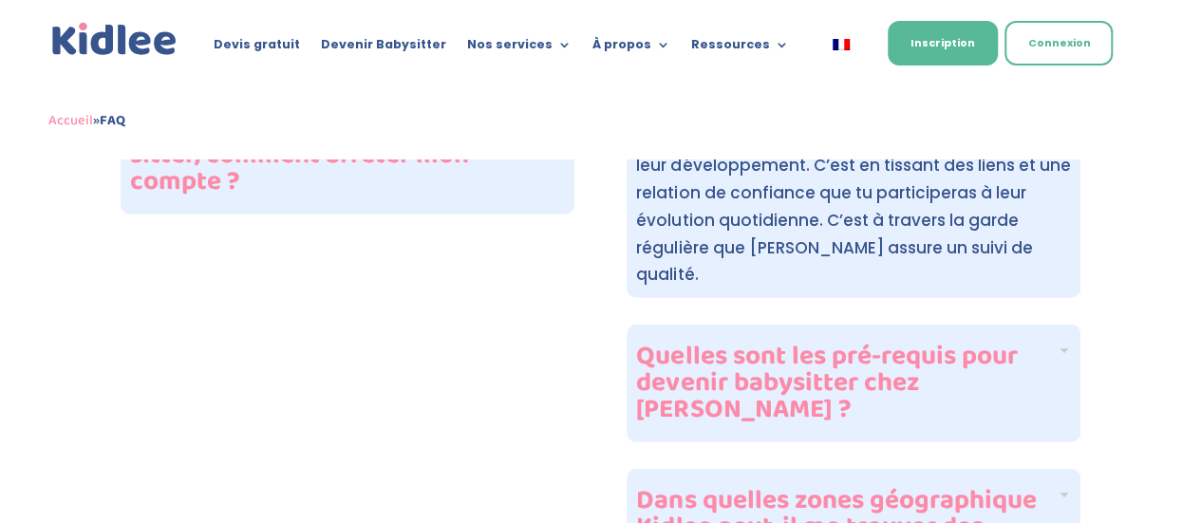
click at [809, 488] on h4 "Dans quelles zones géographique Kidlee peut-il me trouver des missions ?" at bounding box center [846, 528] width 420 height 80
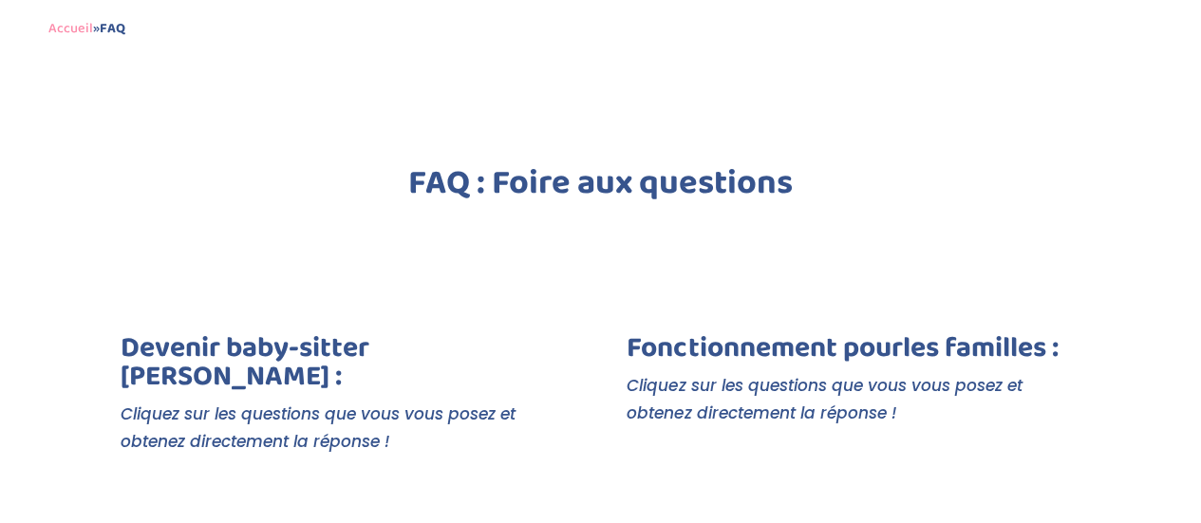
scroll to position [0, 0]
